Goal: Check status: Check status

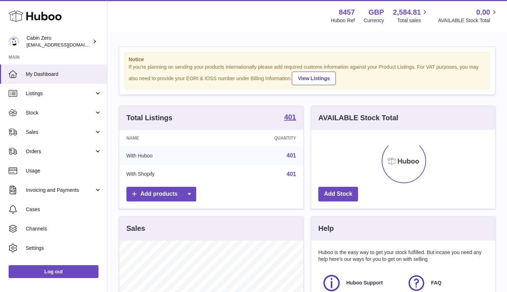
scroll to position [112, 184]
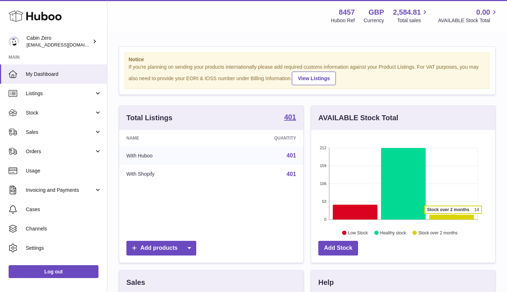
click at [453, 217] on icon at bounding box center [451, 217] width 45 height 5
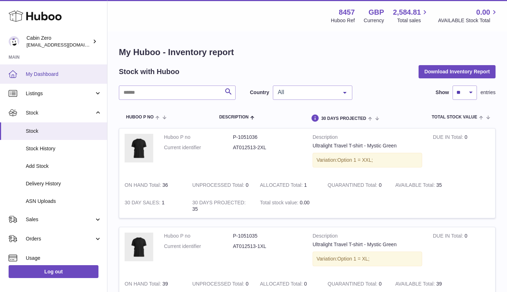
click at [67, 75] on span "My Dashboard" at bounding box center [64, 74] width 76 height 7
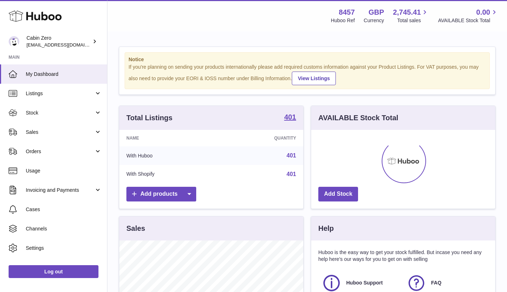
scroll to position [112, 184]
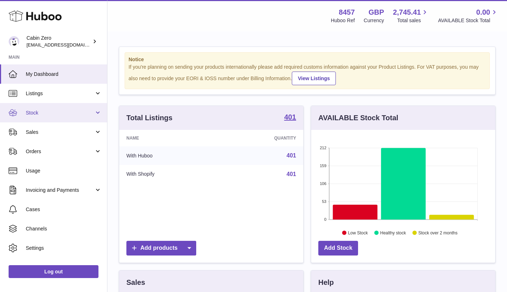
click at [89, 111] on span "Stock" at bounding box center [60, 113] width 68 height 7
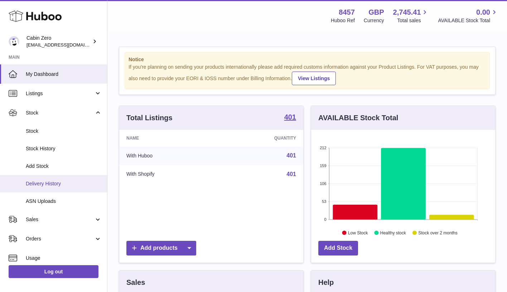
click at [66, 184] on span "Delivery History" at bounding box center [64, 184] width 76 height 7
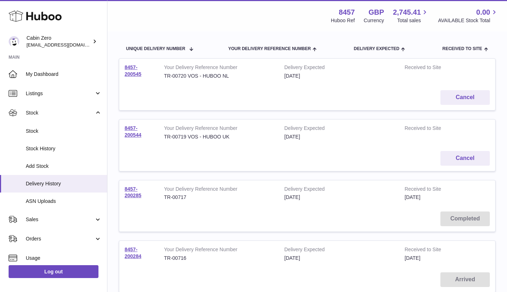
scroll to position [130, 0]
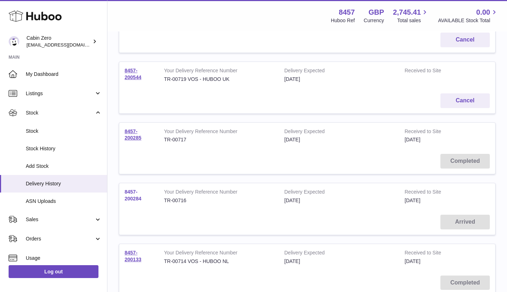
click at [139, 194] on link "8457-200284" at bounding box center [133, 195] width 17 height 13
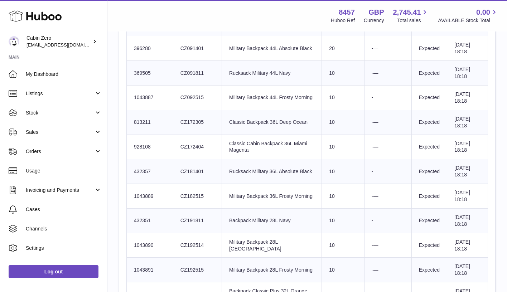
scroll to position [683, 0]
